Goal: Information Seeking & Learning: Learn about a topic

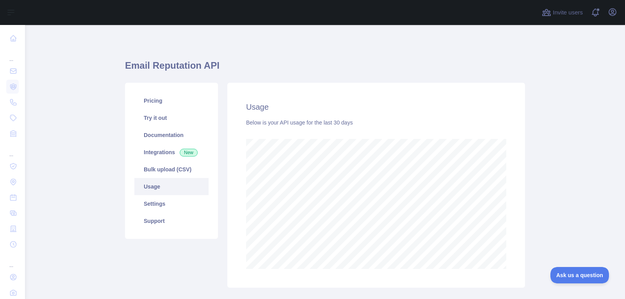
click at [618, 13] on button "Open user menu" at bounding box center [613, 12] width 13 height 13
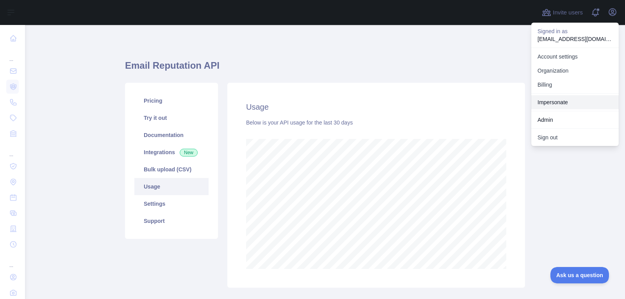
click at [572, 101] on link "Impersonate" at bounding box center [576, 102] width 88 height 14
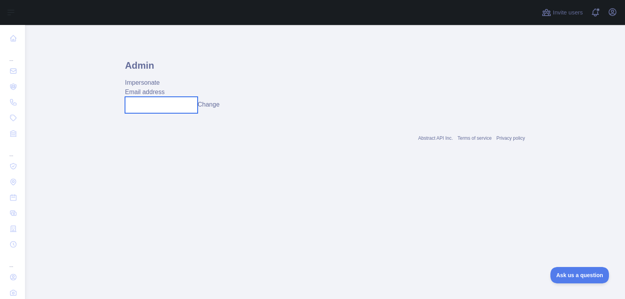
click at [198, 107] on input "text" at bounding box center [161, 105] width 73 height 16
paste input "**********"
type input "**********"
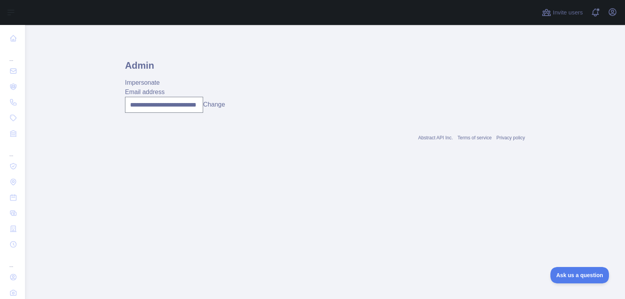
click at [209, 109] on button "Change" at bounding box center [214, 104] width 22 height 9
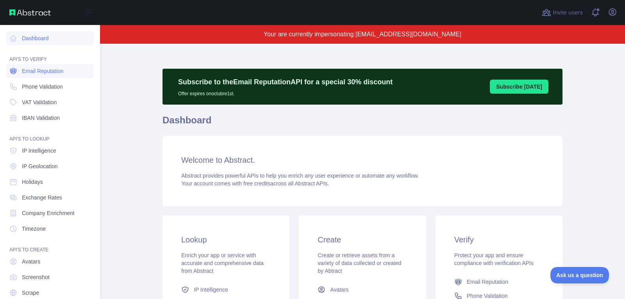
click at [41, 72] on span "Email Reputation" at bounding box center [43, 71] width 42 height 8
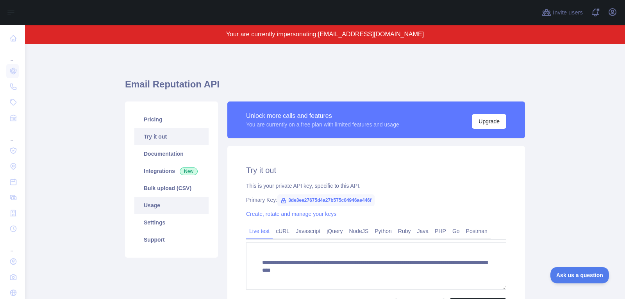
click at [172, 208] on link "Usage" at bounding box center [171, 205] width 74 height 17
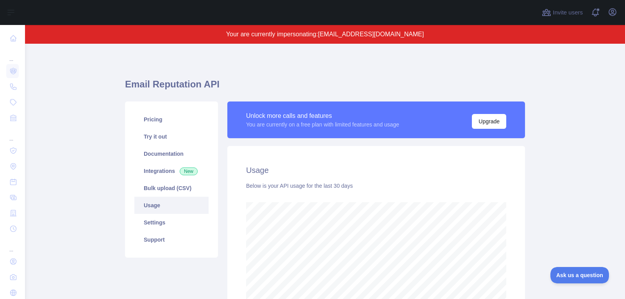
scroll to position [256, 600]
click at [174, 117] on link "Pricing" at bounding box center [171, 119] width 74 height 17
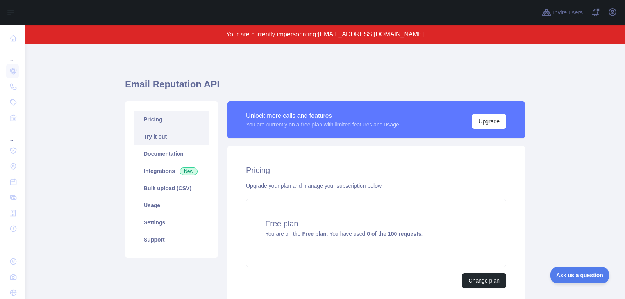
click at [166, 140] on link "Try it out" at bounding box center [171, 136] width 74 height 17
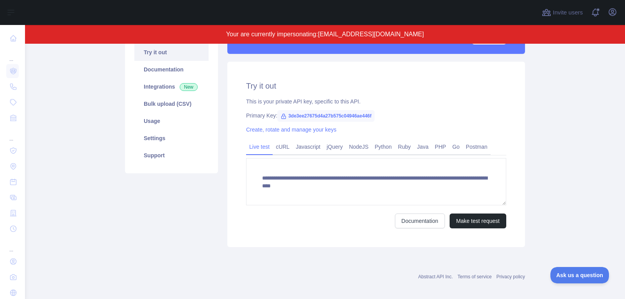
scroll to position [88, 0]
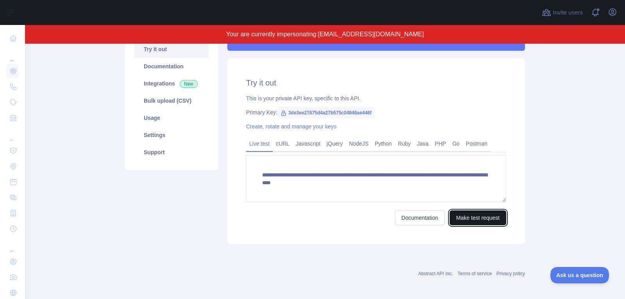
click at [471, 220] on button "Make test request" at bounding box center [478, 218] width 57 height 15
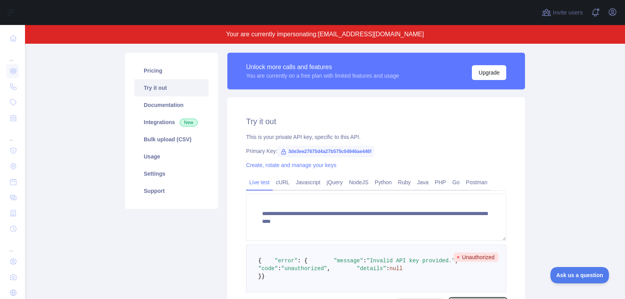
scroll to position [0, 0]
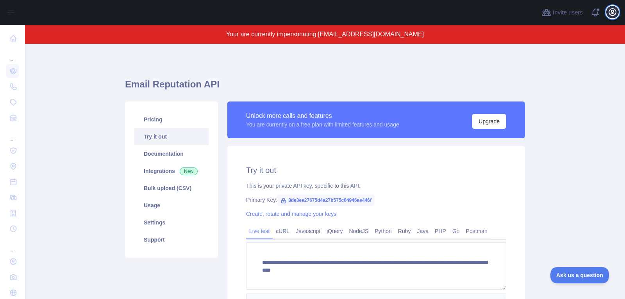
click at [612, 12] on icon "button" at bounding box center [612, 12] width 7 height 7
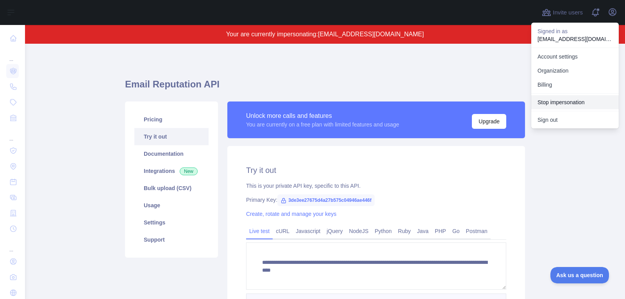
click at [555, 108] on button "Stop impersonation" at bounding box center [576, 102] width 88 height 14
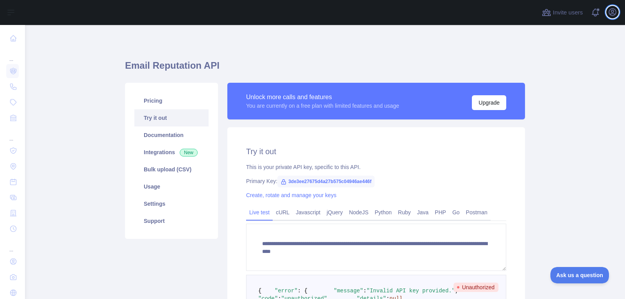
type textarea "**********"
